Goal: Task Accomplishment & Management: Manage account settings

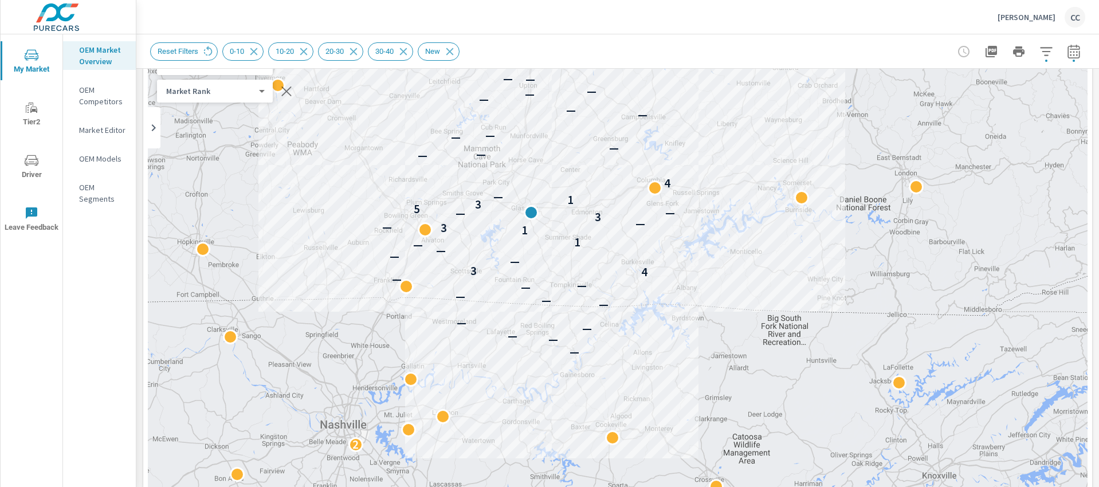
scroll to position [86, 0]
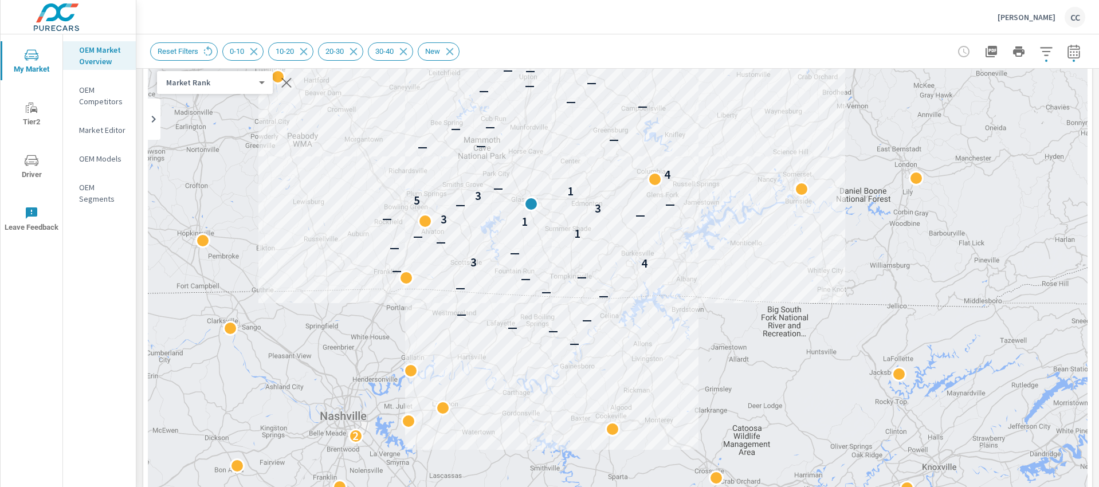
drag, startPoint x: 775, startPoint y: 242, endPoint x: 837, endPoint y: 296, distance: 81.7
click at [792, 263] on div "2 — — — — — — — — — — — 4 3 — — — — 1 1 3 — — 3 — — 5 3 1 — 4 — — — — — — — — —…" at bounding box center [618, 352] width 940 height 637
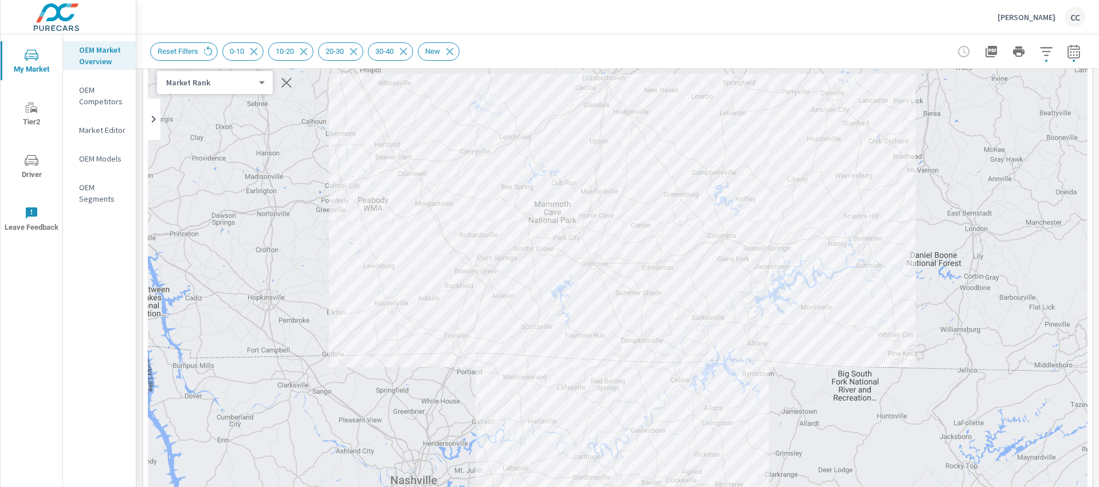
drag, startPoint x: 837, startPoint y: 296, endPoint x: 865, endPoint y: 318, distance: 35.4
click at [865, 318] on div "2 — — — — — — — — — — — 4 3 — — — — 1 1 3 — — 3 — — 5 3 1 — 4 — — — — — — — — —…" at bounding box center [618, 352] width 940 height 637
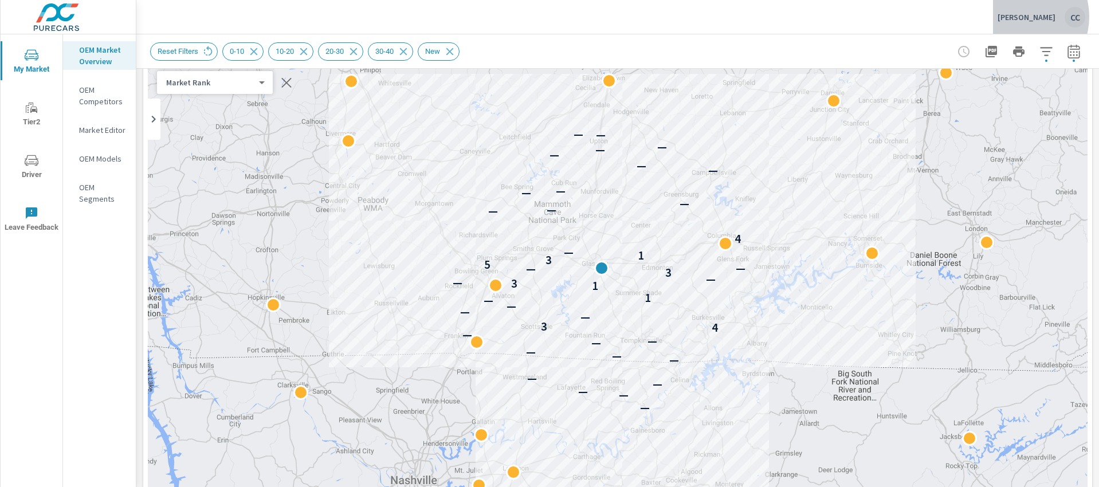
click at [1021, 17] on p "[PERSON_NAME]" at bounding box center [1027, 17] width 58 height 10
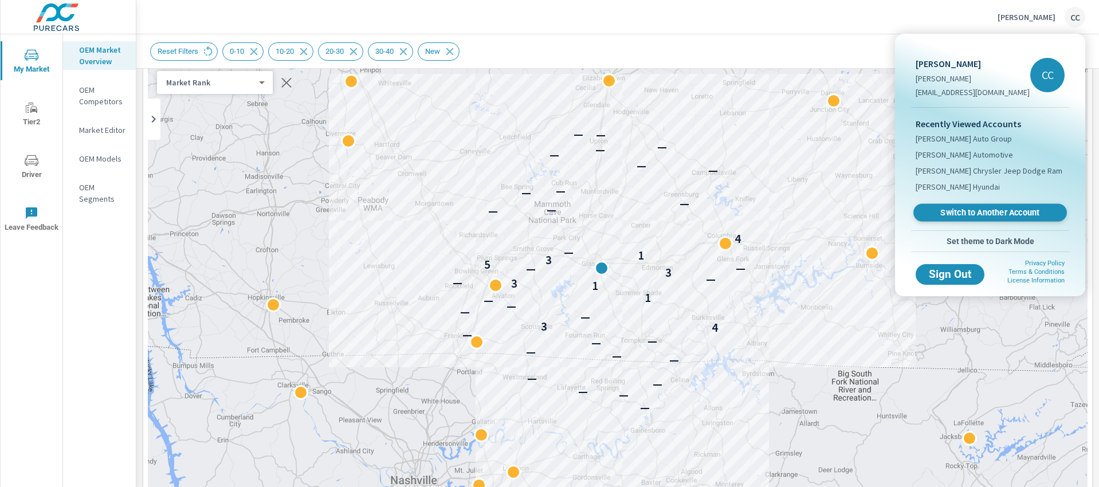
click at [1004, 215] on span "Switch to Another Account" at bounding box center [990, 212] width 140 height 11
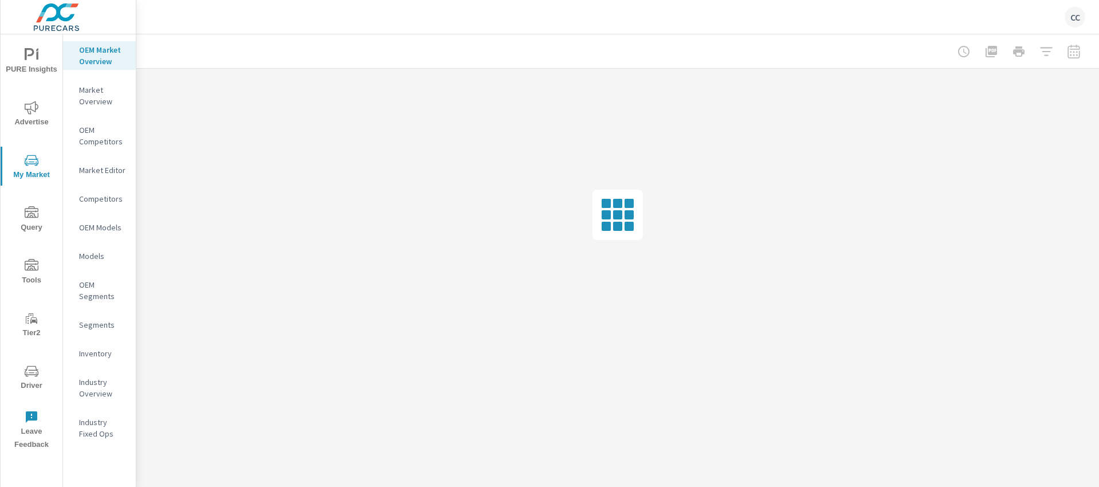
scroll to position [1651, 0]
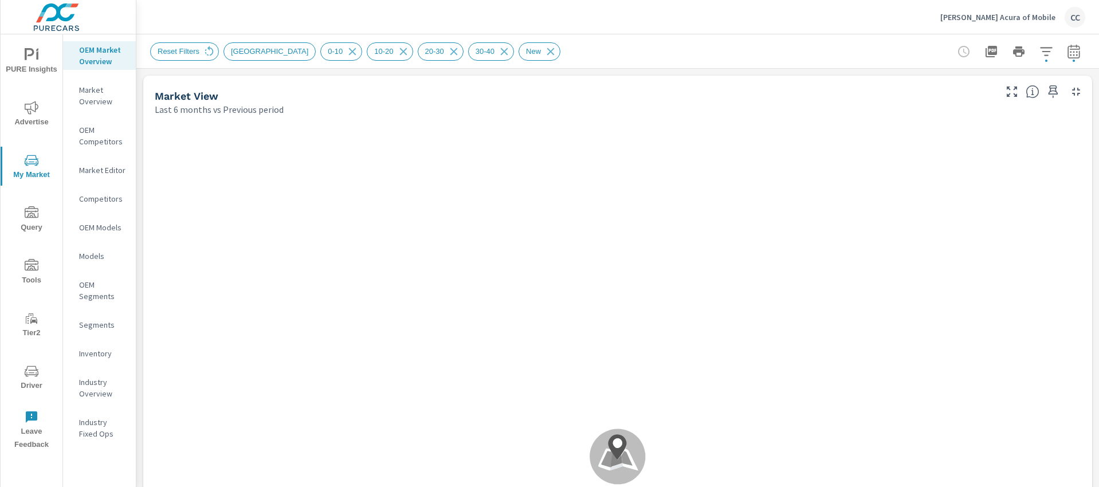
scroll to position [1, 0]
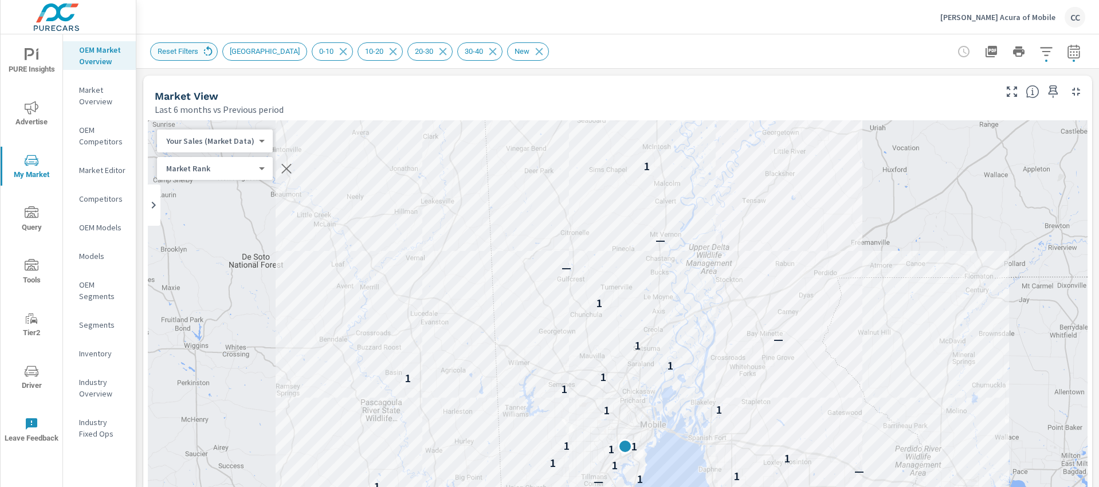
click at [208, 53] on icon at bounding box center [208, 51] width 13 height 13
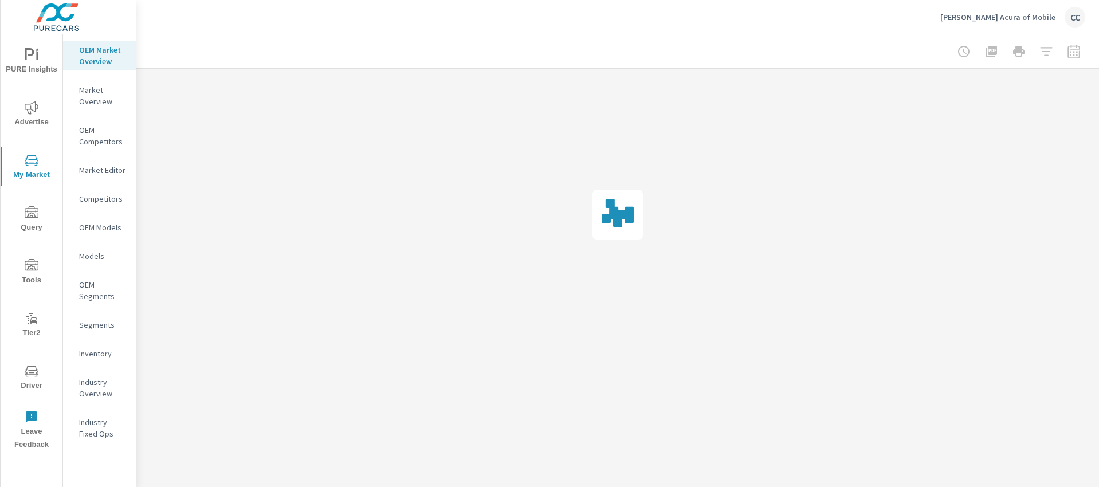
scroll to position [1651, 0]
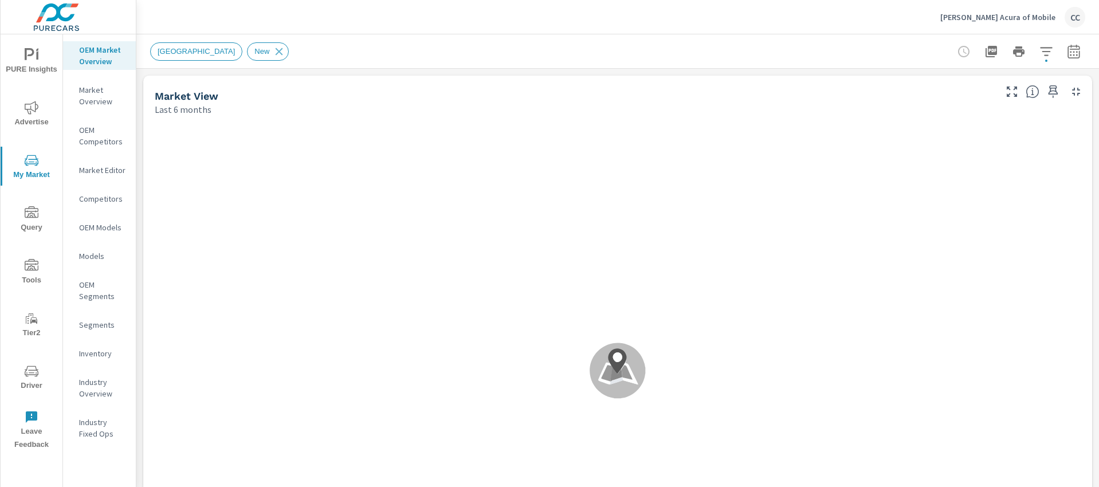
scroll to position [1, 0]
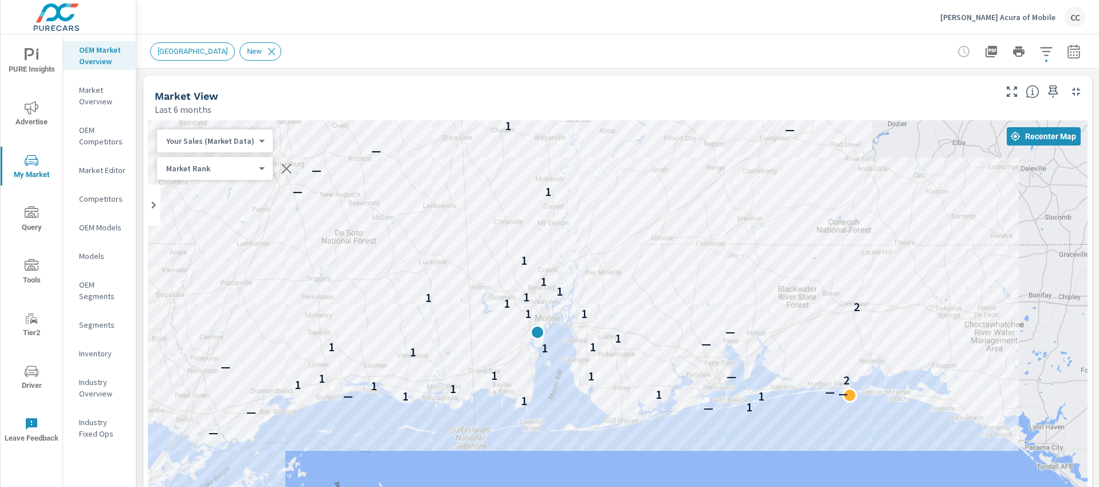
click at [1042, 54] on icon "button" at bounding box center [1046, 52] width 14 height 14
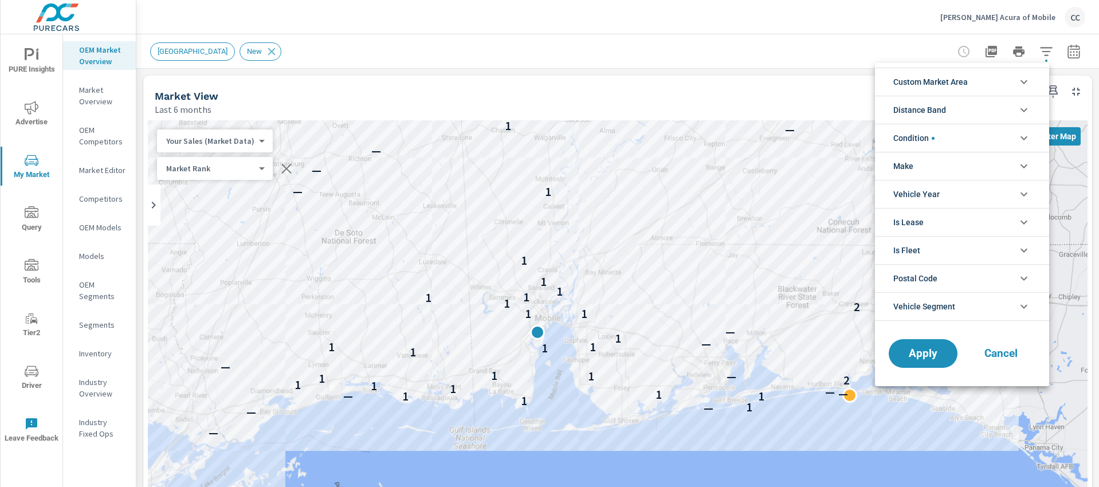
click at [996, 87] on li "Custom Market Area" at bounding box center [962, 82] width 174 height 28
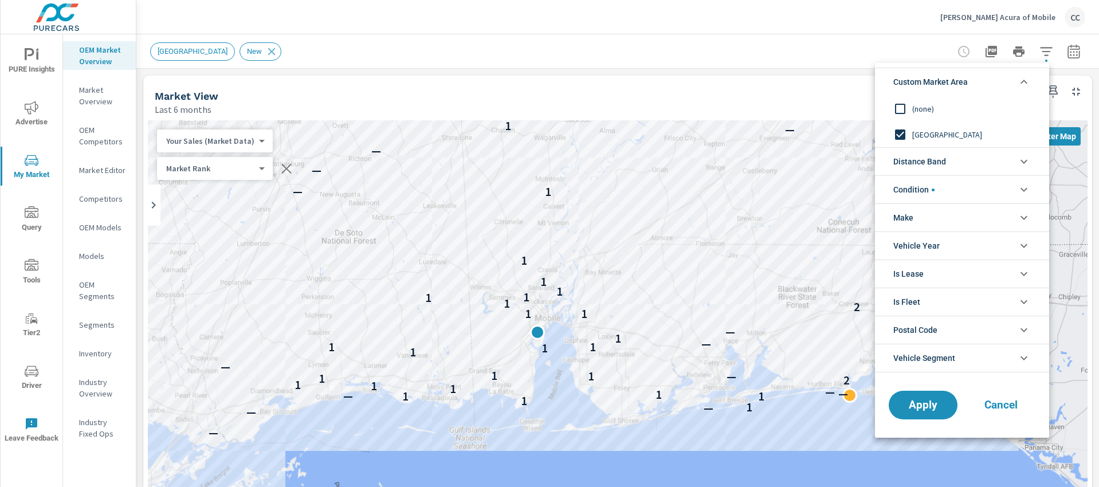
click at [898, 106] on input "filter options" at bounding box center [900, 109] width 24 height 24
click at [901, 130] on input "filter options" at bounding box center [900, 135] width 24 height 24
click at [905, 105] on input "filter options" at bounding box center [900, 109] width 24 height 24
click at [929, 156] on span "Distance Band" at bounding box center [919, 162] width 53 height 28
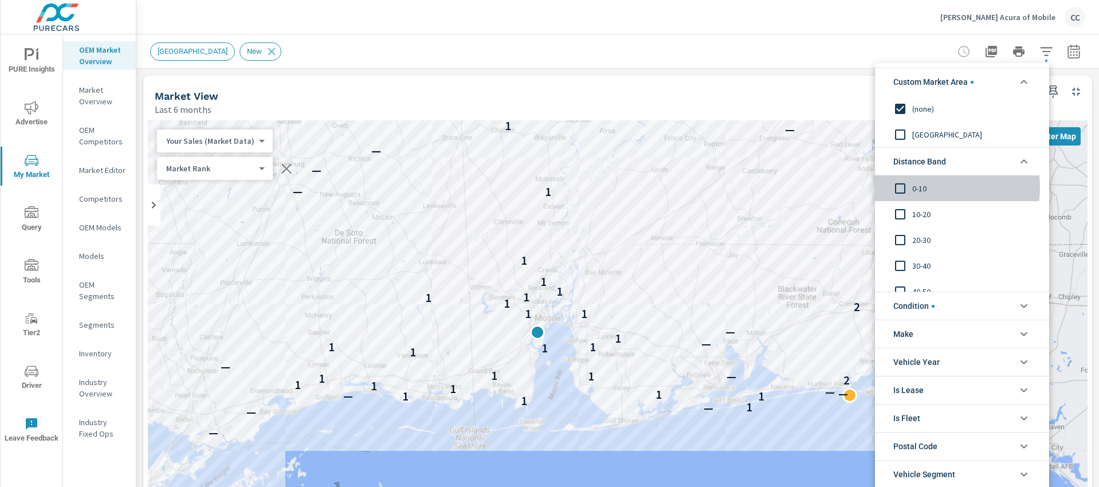
click at [920, 187] on span "0-10" at bounding box center [974, 189] width 125 height 14
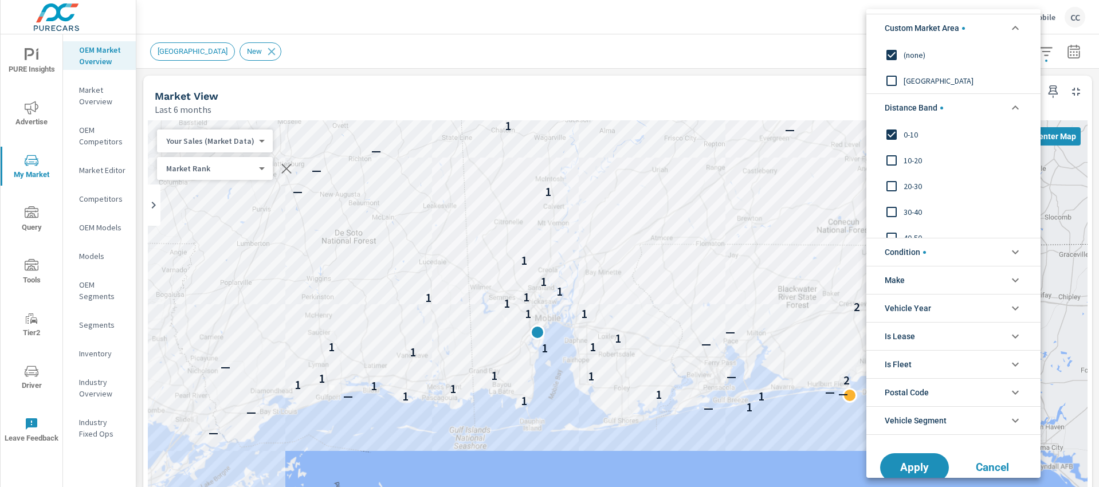
click at [912, 155] on span "10-20" at bounding box center [966, 161] width 125 height 14
click at [911, 179] on span "20-30" at bounding box center [966, 186] width 125 height 14
click at [936, 252] on li "Condition" at bounding box center [953, 252] width 174 height 28
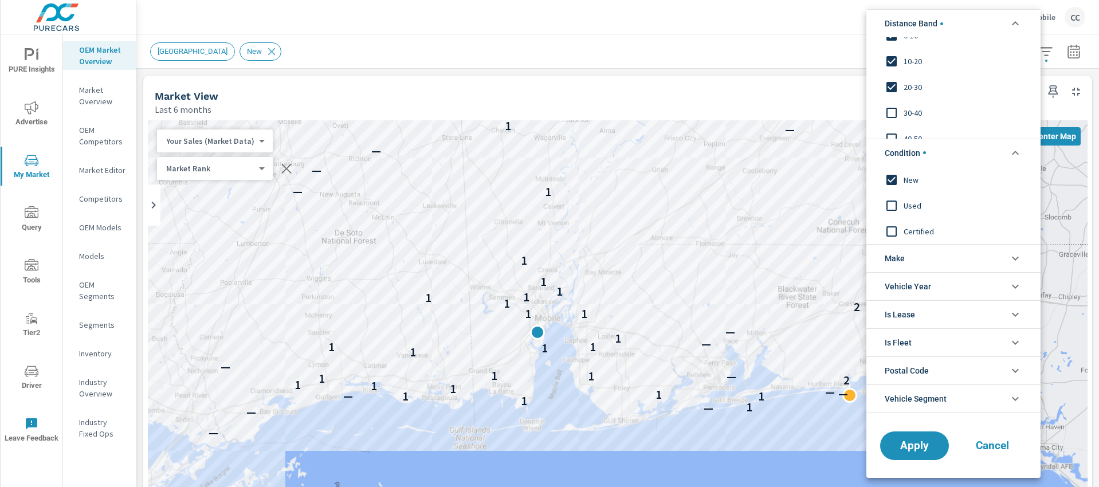
scroll to position [100, 0]
click at [931, 443] on span "Apply" at bounding box center [914, 445] width 47 height 11
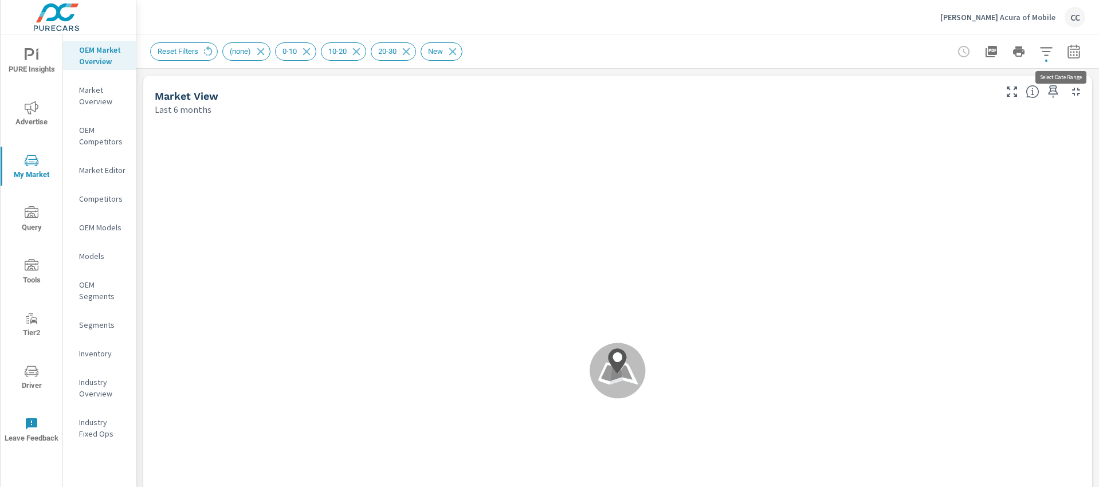
click at [1070, 54] on icon "button" at bounding box center [1074, 51] width 12 height 14
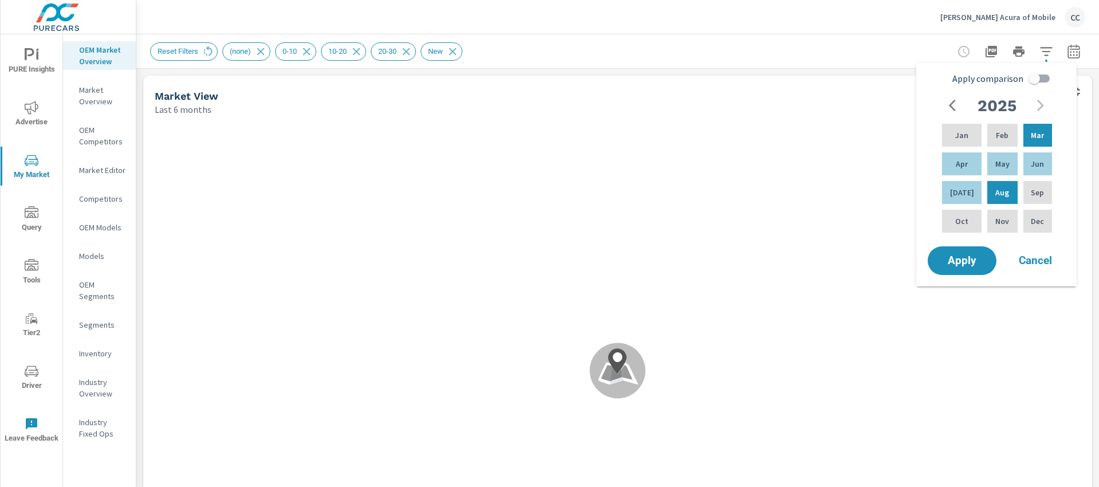
click at [1033, 83] on input "Apply comparison" at bounding box center [1034, 79] width 65 height 22
checkbox input "true"
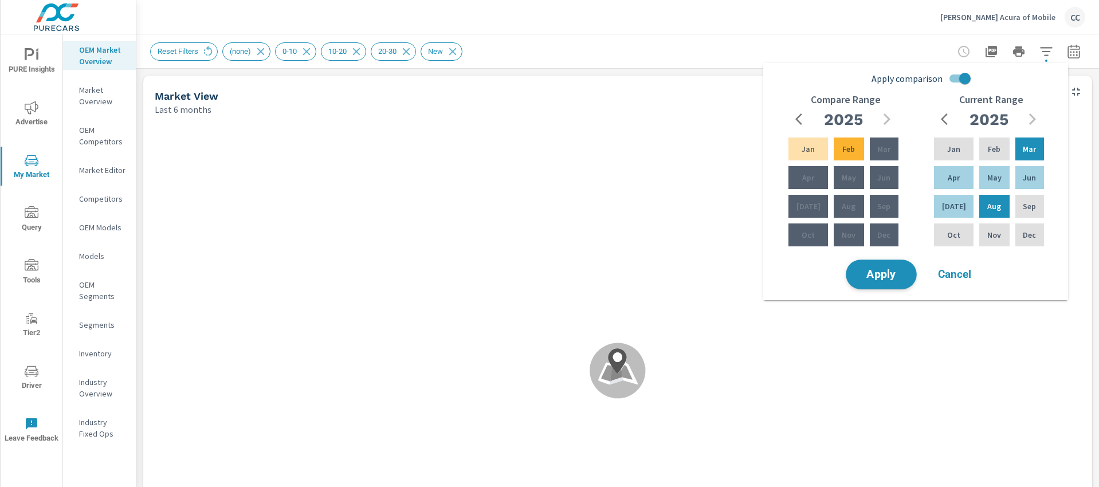
click at [887, 271] on span "Apply" at bounding box center [881, 274] width 47 height 11
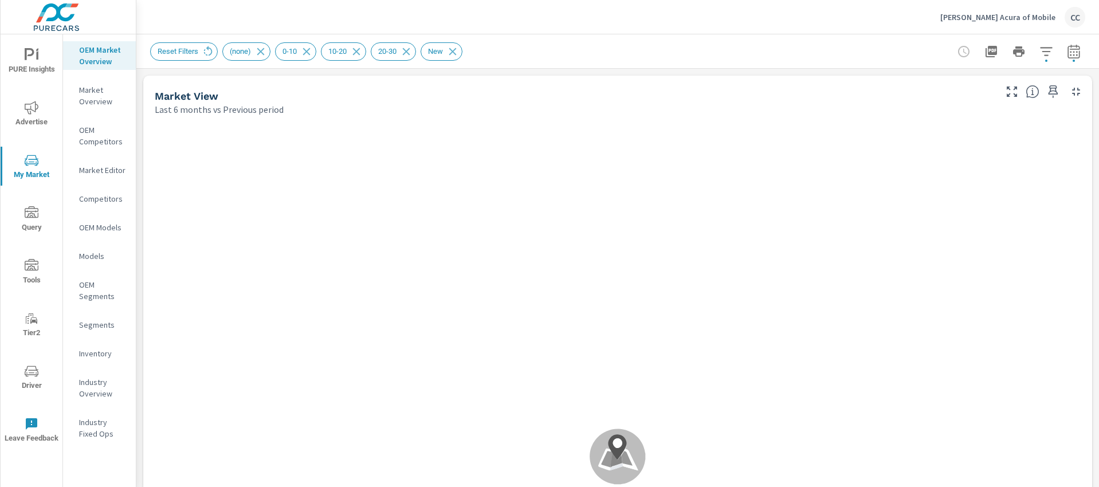
scroll to position [1, 0]
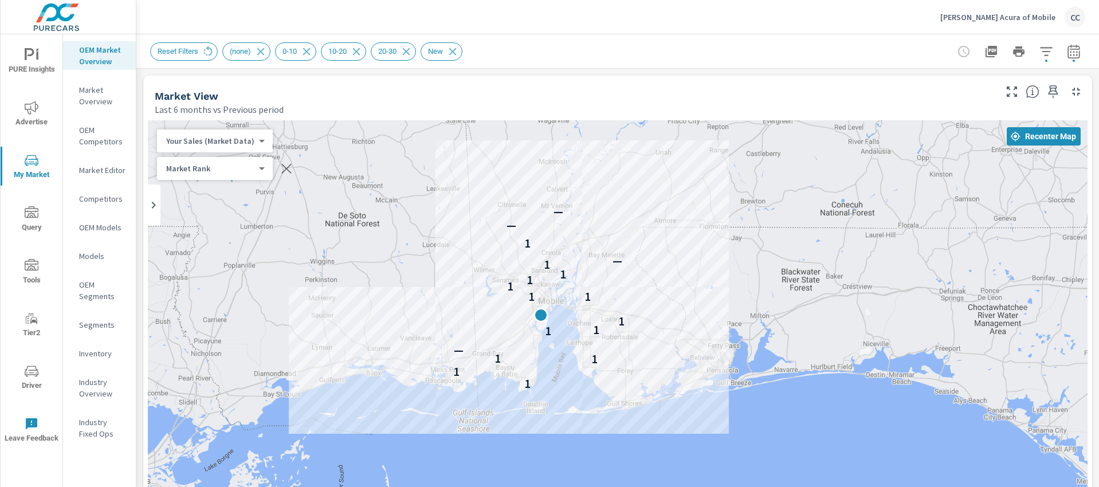
drag, startPoint x: 680, startPoint y: 388, endPoint x: 635, endPoint y: 250, distance: 144.4
click at [637, 258] on div "1 1 1 1 — 1 1 1 1 1 1 1 1 1 — 1 — —" at bounding box center [618, 438] width 940 height 637
click at [635, 250] on div "1 1 1 1 — 1 1 1 1 1 1 1 1 1 — 1 — —" at bounding box center [618, 438] width 940 height 637
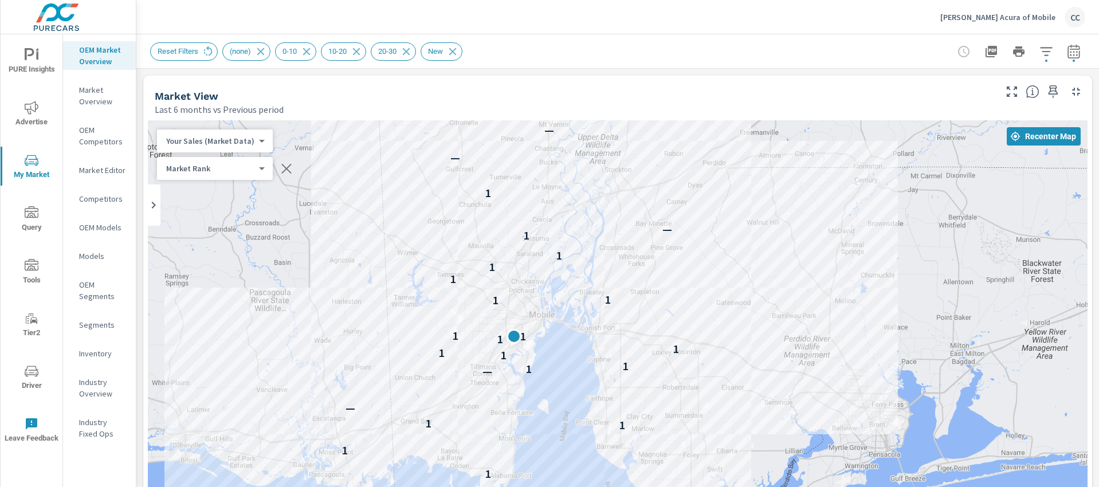
drag, startPoint x: 652, startPoint y: 265, endPoint x: 755, endPoint y: 329, distance: 121.0
click at [755, 329] on div "1 1 1 1 — — 1 1 1 1 1 1 1 1 1 1 1 1 1 1 — 1 — —" at bounding box center [618, 438] width 940 height 637
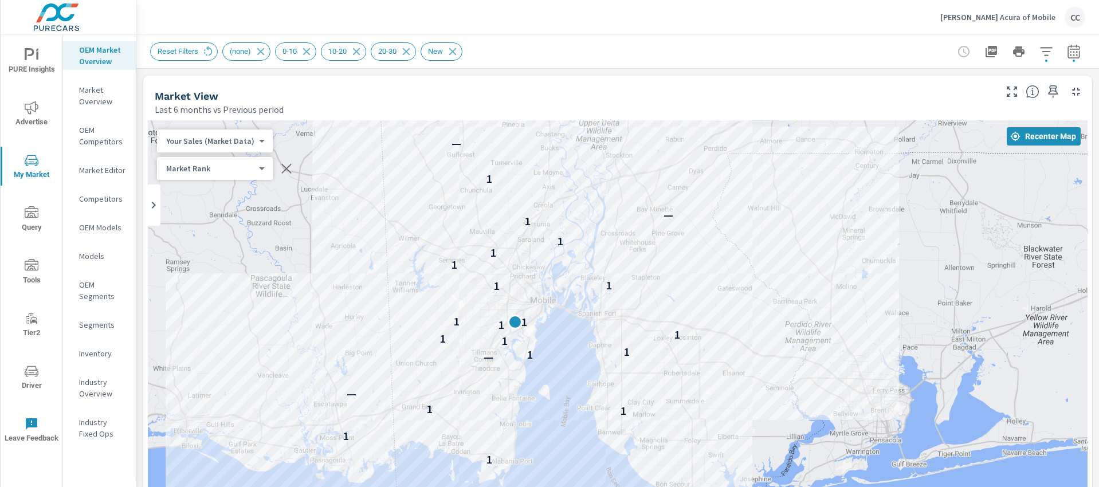
drag, startPoint x: 740, startPoint y: 414, endPoint x: 739, endPoint y: 339, distance: 75.1
click at [741, 367] on div "1 1 1 1 — — 1 1 1 1 1 1 1 1 1 1 1 1 1 1 — 1 — —" at bounding box center [618, 438] width 940 height 637
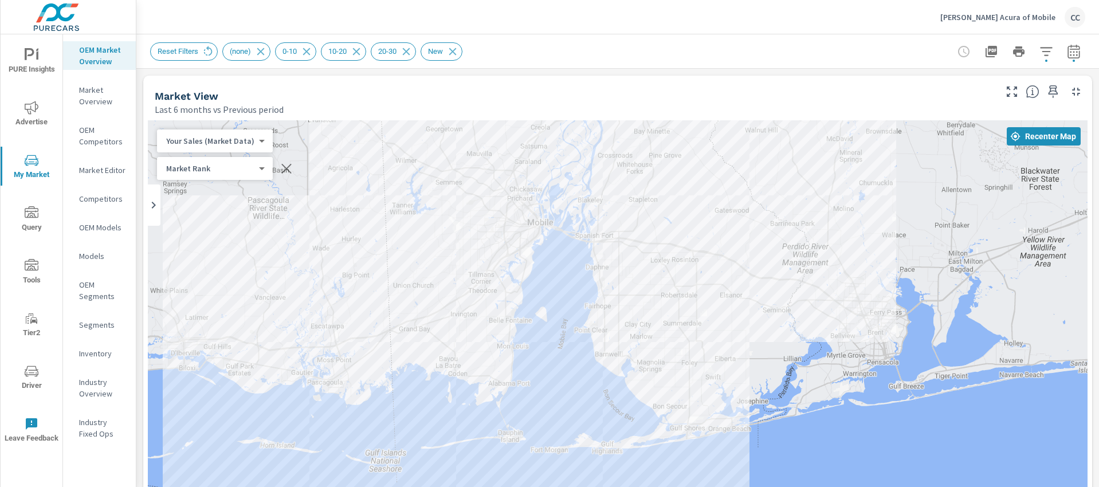
drag, startPoint x: 739, startPoint y: 339, endPoint x: 736, endPoint y: 312, distance: 27.7
click at [736, 312] on div "1 1 1 1 — — 1 1 1 1 1 1 1 1 1 1 1 1 1 1 — 1 — —" at bounding box center [618, 438] width 940 height 637
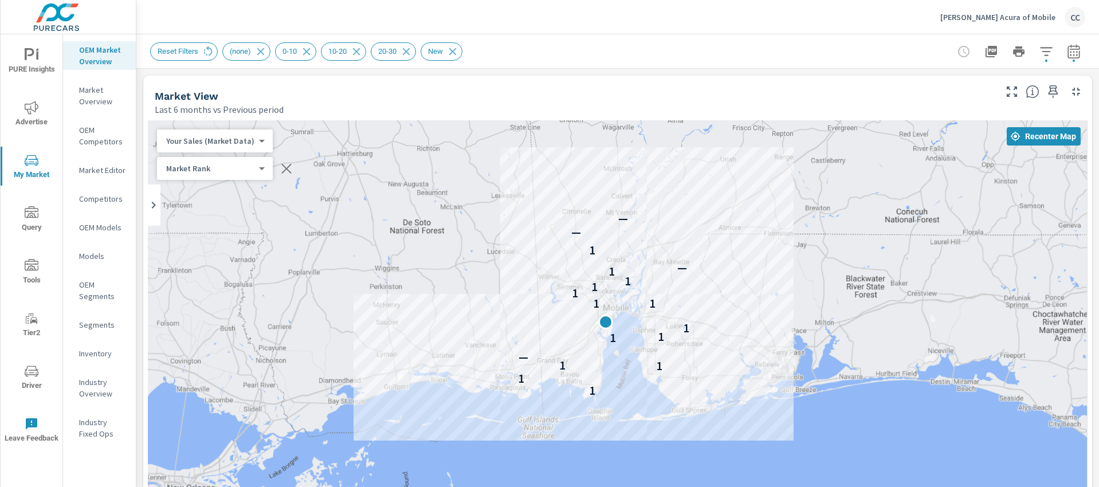
drag, startPoint x: 709, startPoint y: 323, endPoint x: 696, endPoint y: 398, distance: 75.6
click at [696, 398] on div "1 1 1 1 — 1 1 1 1 1 1 1 1 1 — 1 — —" at bounding box center [618, 438] width 940 height 637
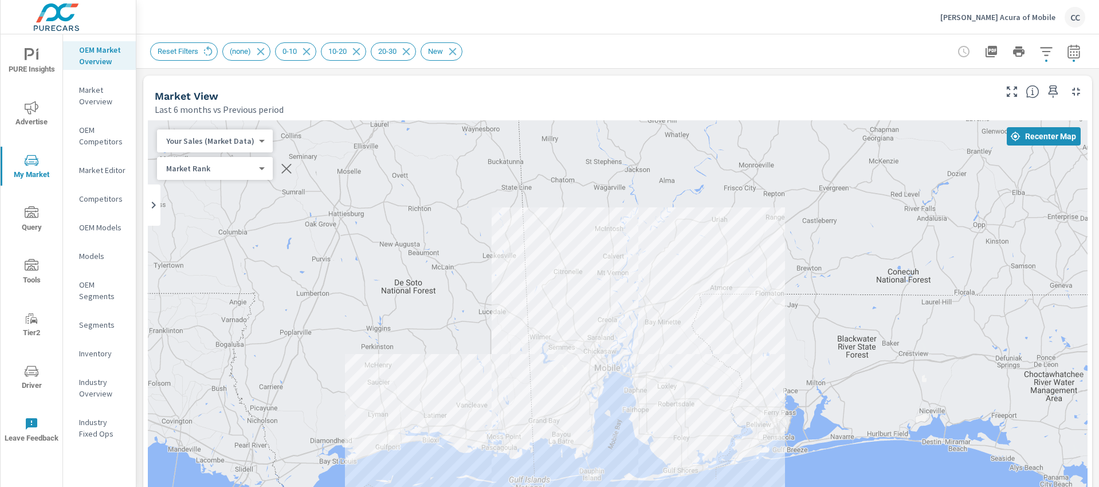
click at [696, 398] on div "1 1 1 1 — 1 1 1 1 1 1 1 1 1 — 1 — —" at bounding box center [618, 438] width 940 height 637
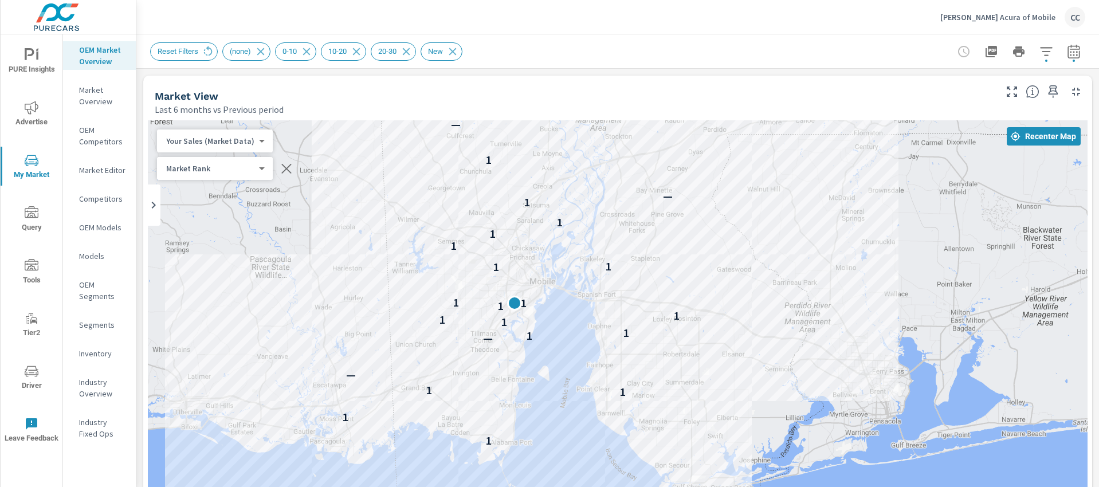
drag, startPoint x: 674, startPoint y: 387, endPoint x: 739, endPoint y: 313, distance: 99.1
click at [739, 313] on div "1 1 1 1 — — 1 1 1 1 1 1 1 1 1 1 1 1 1 1 — 1 — —" at bounding box center [618, 438] width 940 height 637
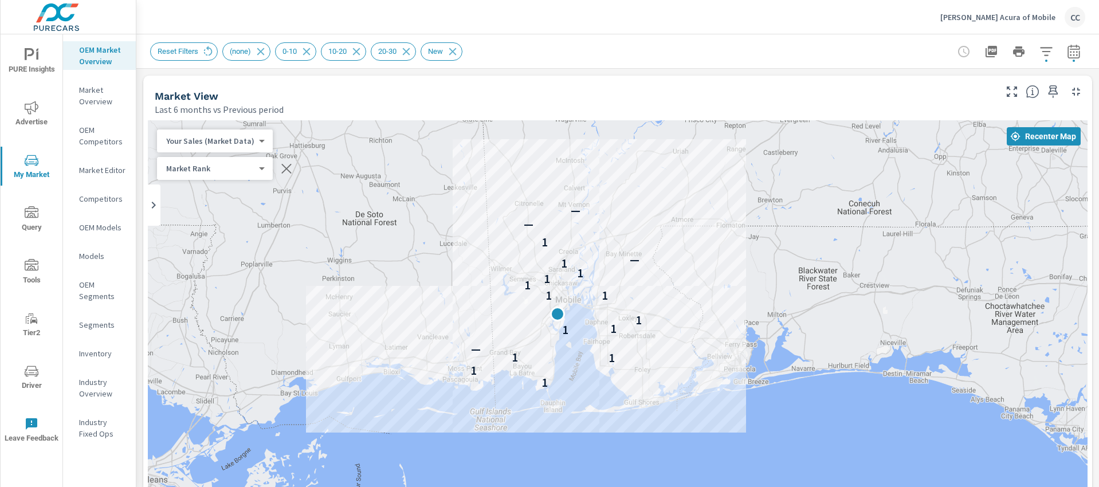
drag, startPoint x: 755, startPoint y: 333, endPoint x: 674, endPoint y: 336, distance: 81.4
click at [674, 336] on div "1 1 1 1 — 1 1 1 1 1 1 1 1 1 — 1 — —" at bounding box center [618, 438] width 940 height 637
